Goal: Contribute content

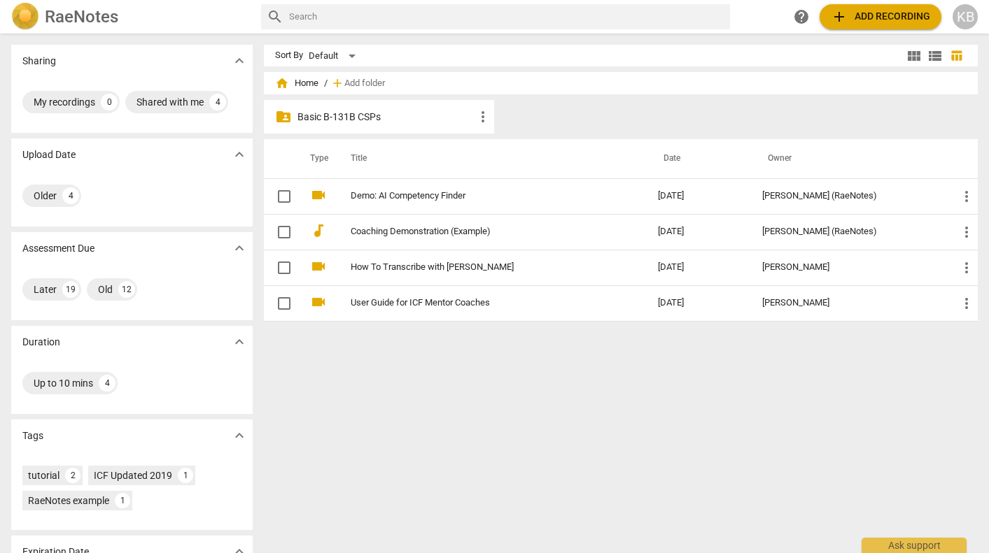
click at [437, 124] on div "folder_shared Basic B-131B CSPs more_vert" at bounding box center [379, 117] width 230 height 34
click at [402, 120] on p "Basic B-131B CSPs" at bounding box center [385, 117] width 177 height 15
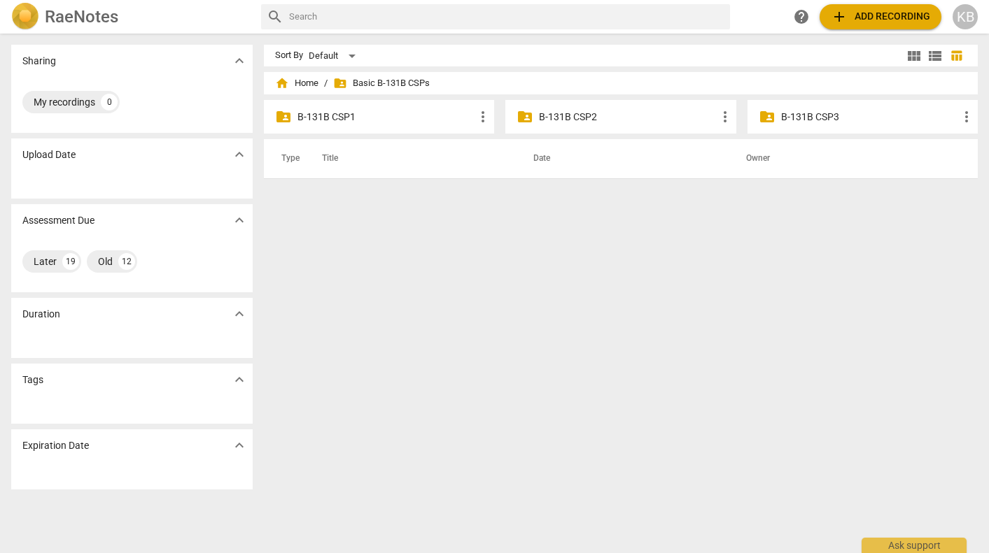
click at [567, 116] on p "B-131B CSP2" at bounding box center [627, 117] width 177 height 15
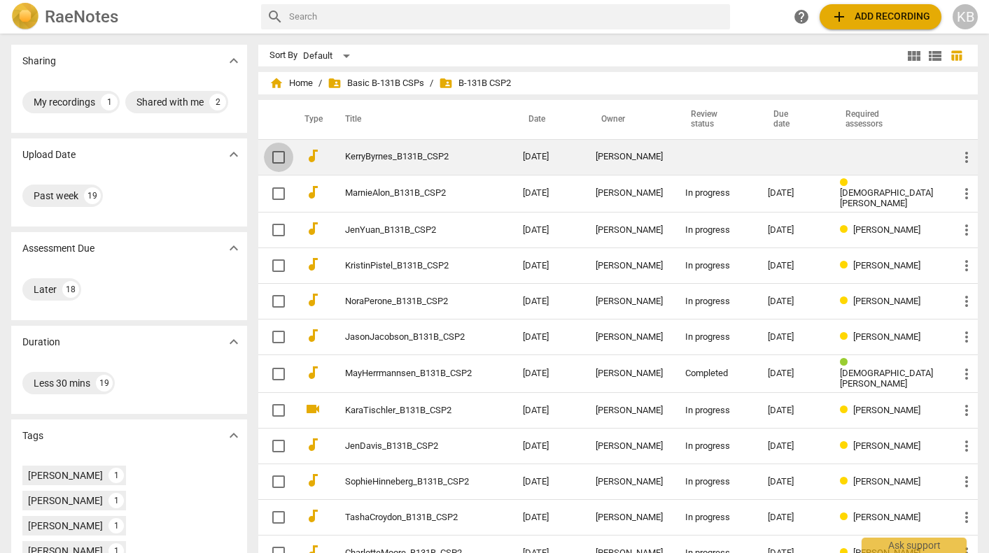
click at [282, 153] on input "checkbox" at bounding box center [278, 157] width 29 height 17
checkbox input "false"
click at [403, 160] on link "KerryByrnes_B131B_CSP2" at bounding box center [408, 157] width 127 height 10
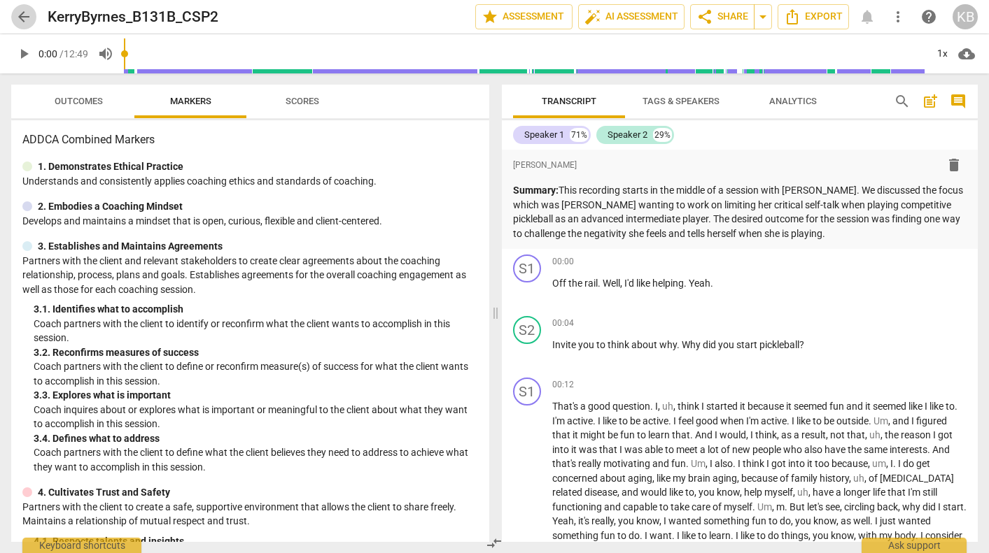
click at [20, 13] on span "arrow_back" at bounding box center [23, 16] width 17 height 17
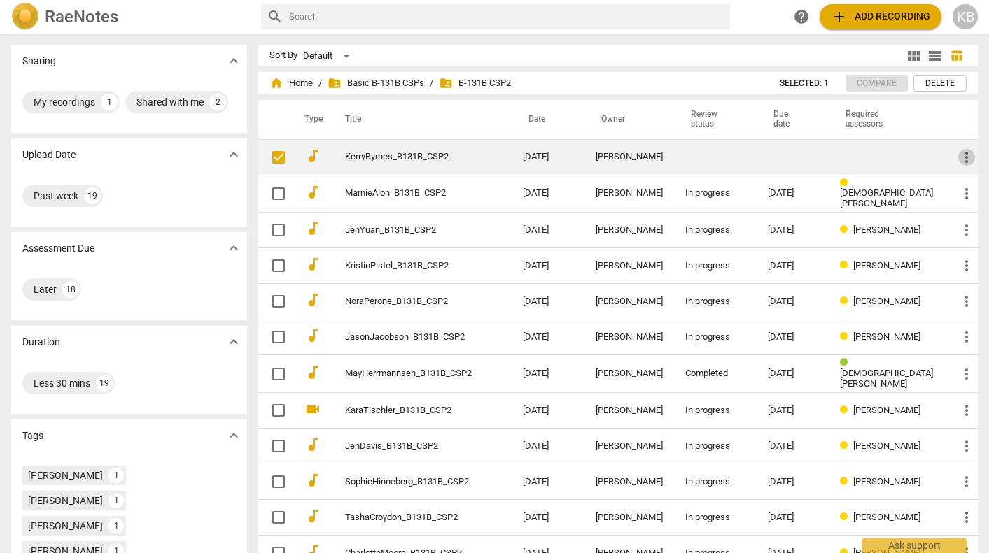
click at [961, 151] on span "more_vert" at bounding box center [966, 157] width 17 height 17
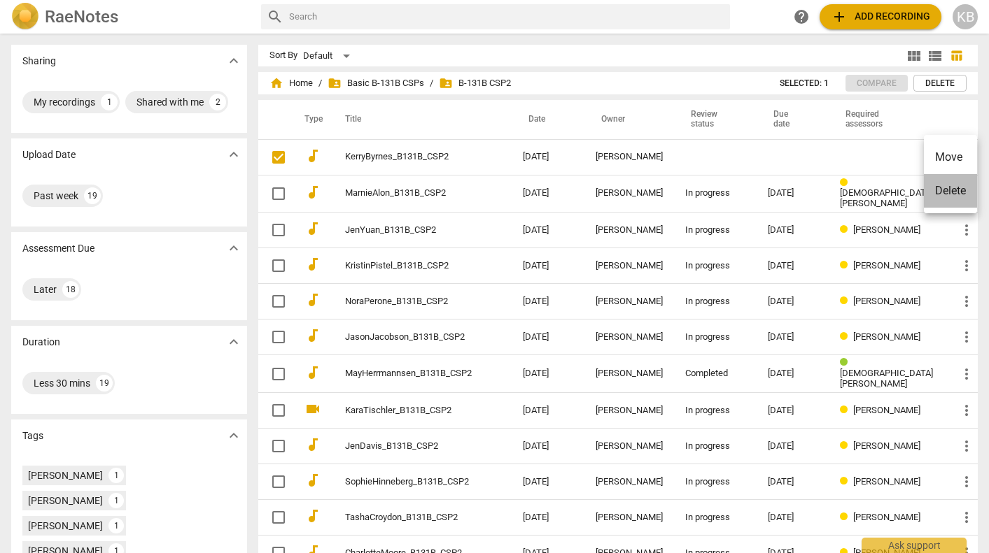
click at [951, 190] on li "Delete" at bounding box center [950, 191] width 53 height 34
checkbox input "false"
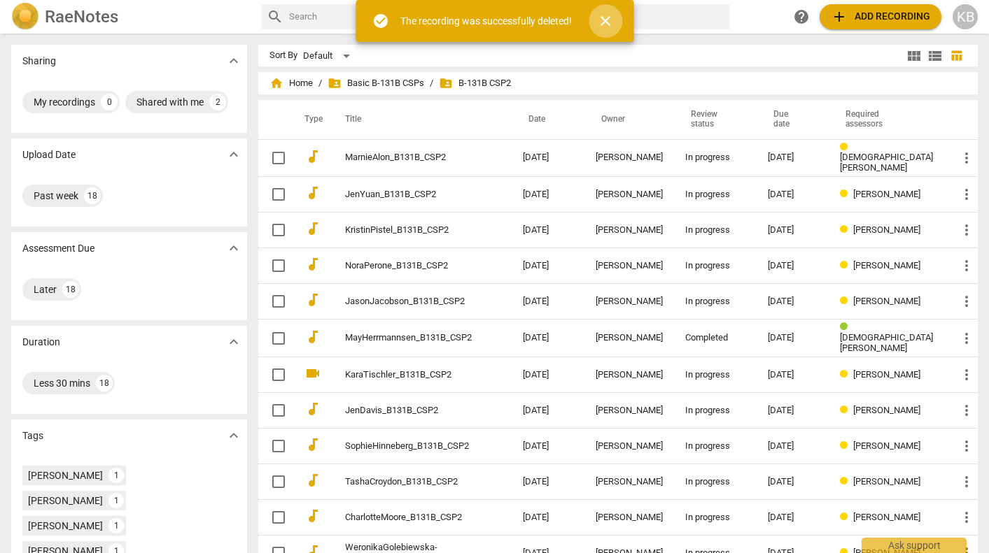
click at [602, 19] on span "close" at bounding box center [605, 21] width 17 height 17
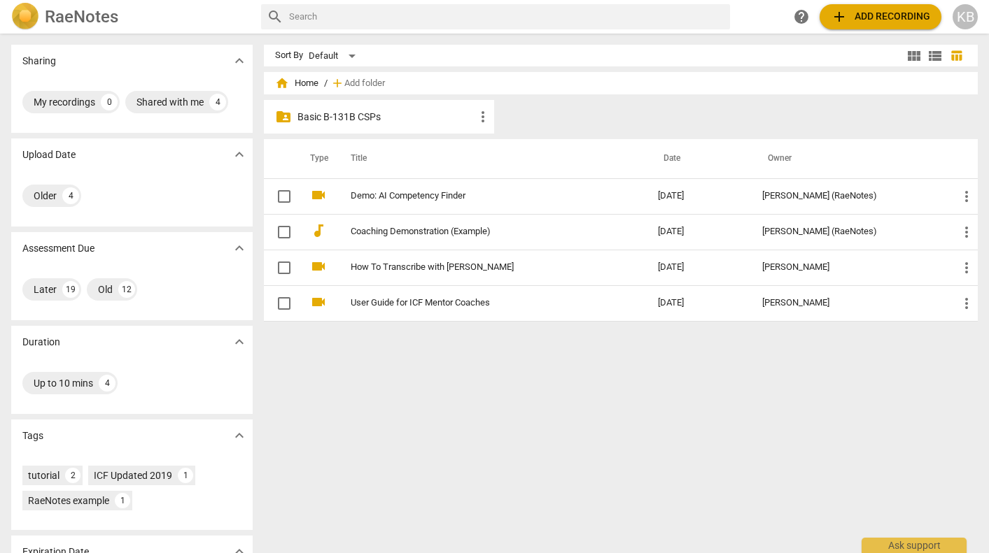
click at [385, 113] on p "Basic B-131B CSPs" at bounding box center [385, 117] width 177 height 15
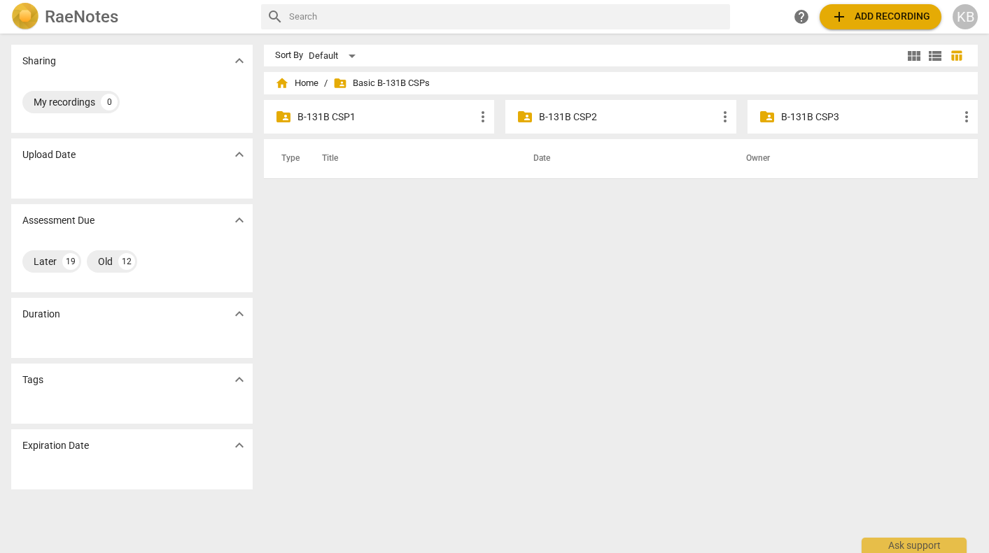
click at [573, 117] on p "B-131B CSP2" at bounding box center [627, 117] width 177 height 15
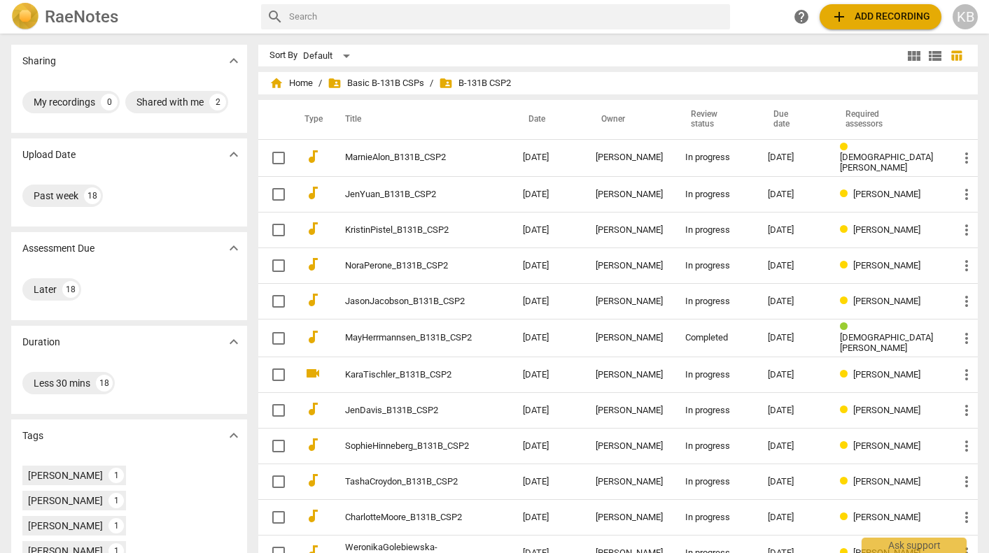
click at [871, 16] on span "add Add recording" at bounding box center [880, 16] width 99 height 17
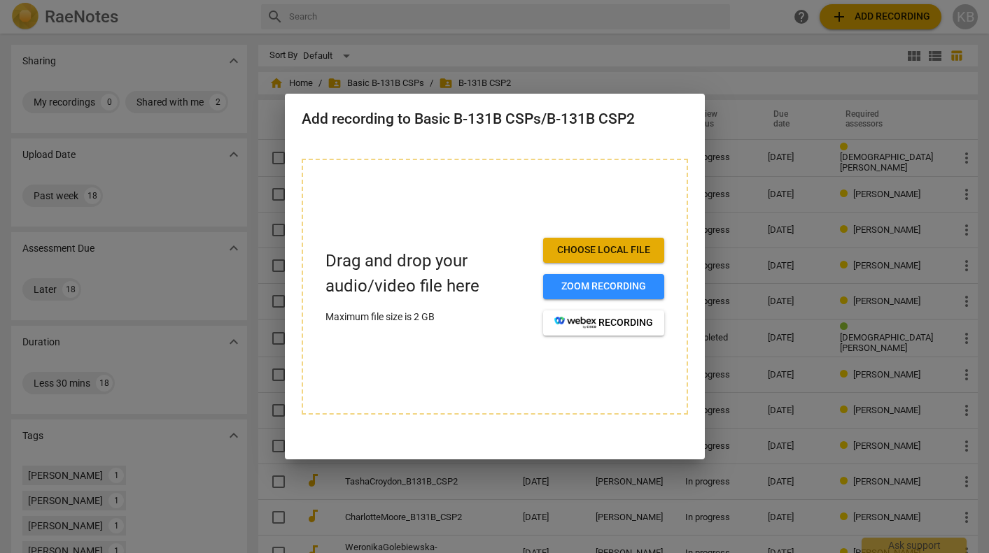
click at [600, 246] on span "Choose local file" at bounding box center [603, 250] width 99 height 14
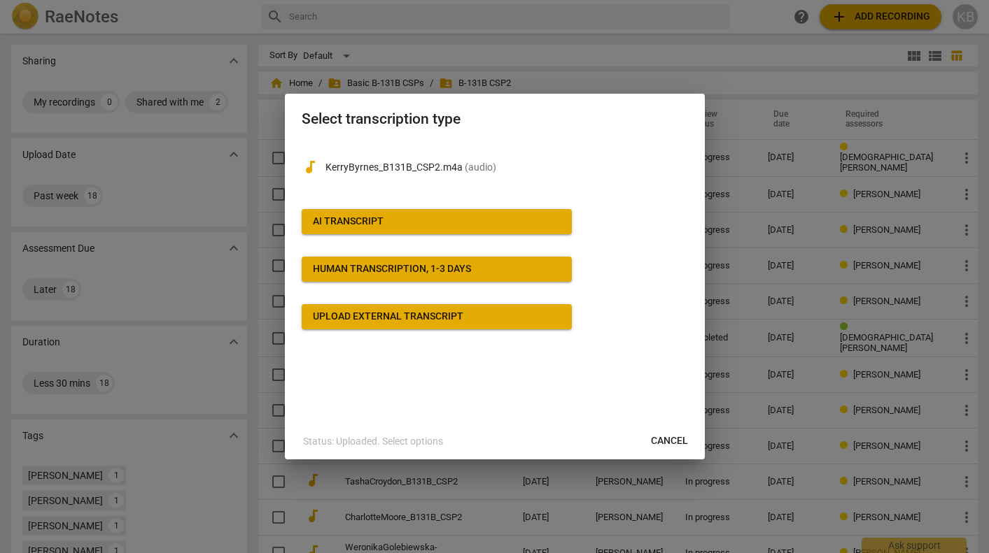
click at [430, 223] on span "AI Transcript" at bounding box center [437, 222] width 248 height 14
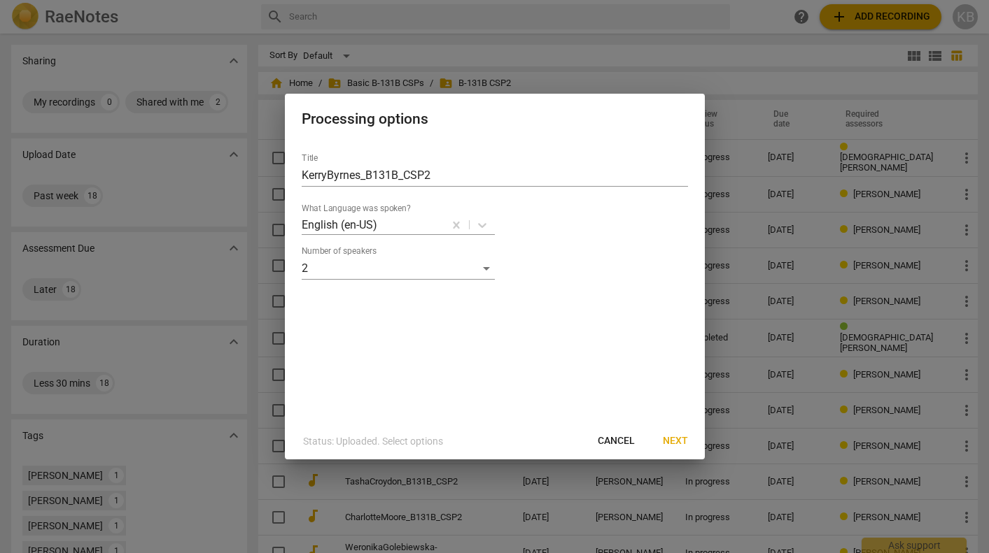
click at [676, 439] on span "Next" at bounding box center [675, 442] width 25 height 14
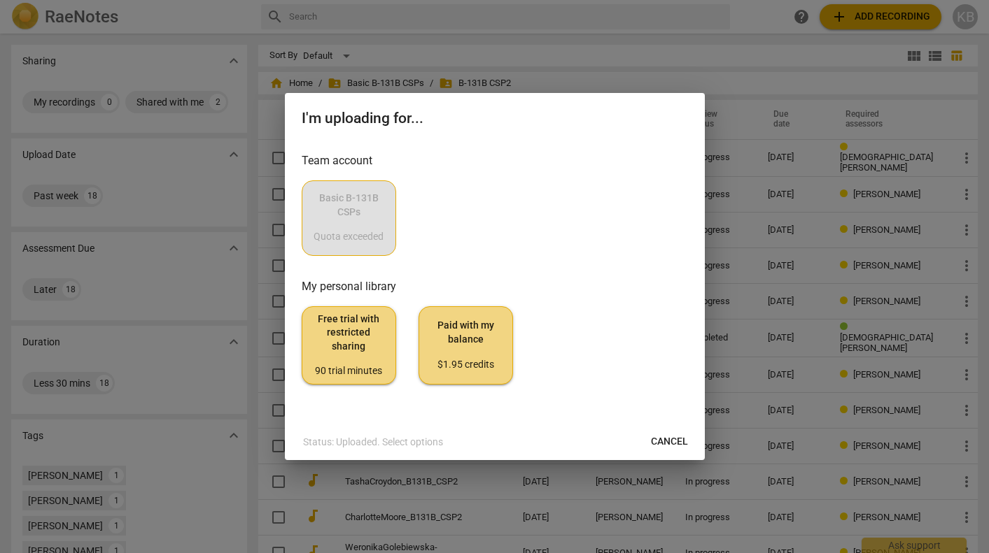
click at [362, 231] on div "Basic B-131B CSPs Quota exceeded" at bounding box center [495, 219] width 386 height 76
click at [600, 62] on div at bounding box center [494, 276] width 989 height 553
click at [665, 441] on span "Cancel" at bounding box center [669, 442] width 37 height 14
click at [665, 434] on button "Cancel" at bounding box center [669, 442] width 59 height 25
